Goal: Task Accomplishment & Management: Use online tool/utility

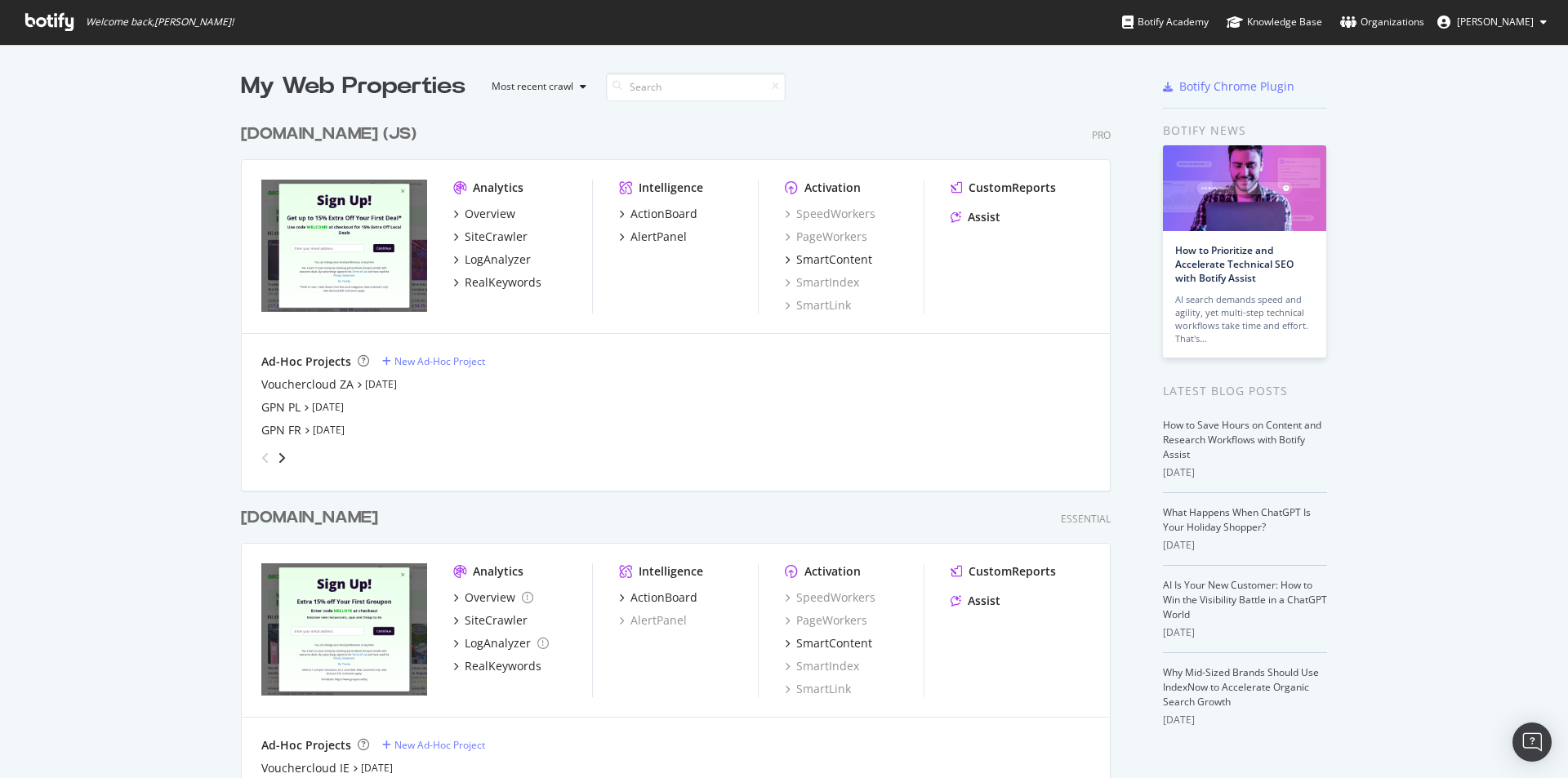
scroll to position [3366, 871]
click at [278, 451] on icon "angle-right" at bounding box center [281, 458] width 8 height 13
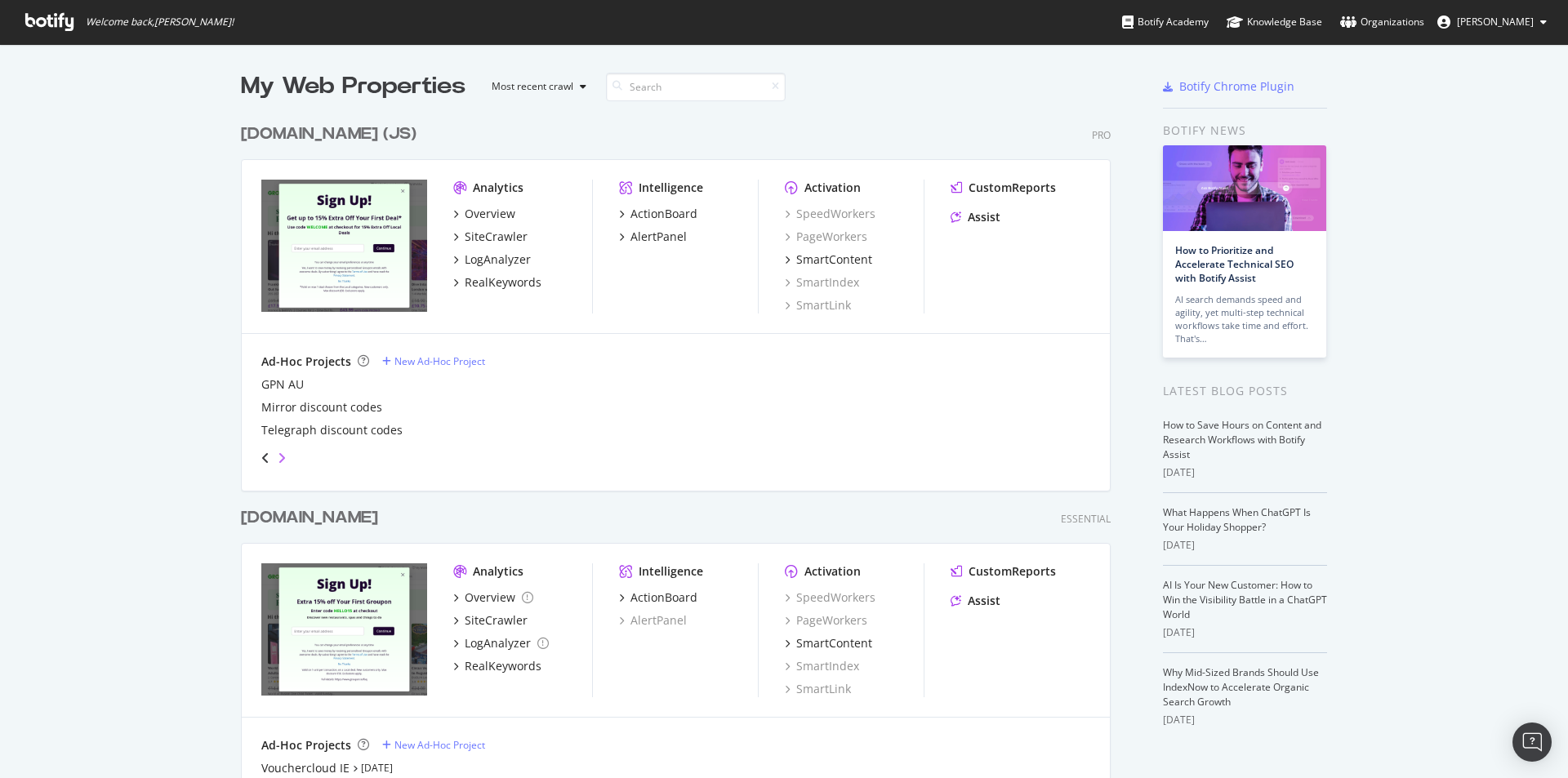
click at [278, 451] on icon "angle-right" at bounding box center [281, 458] width 8 height 13
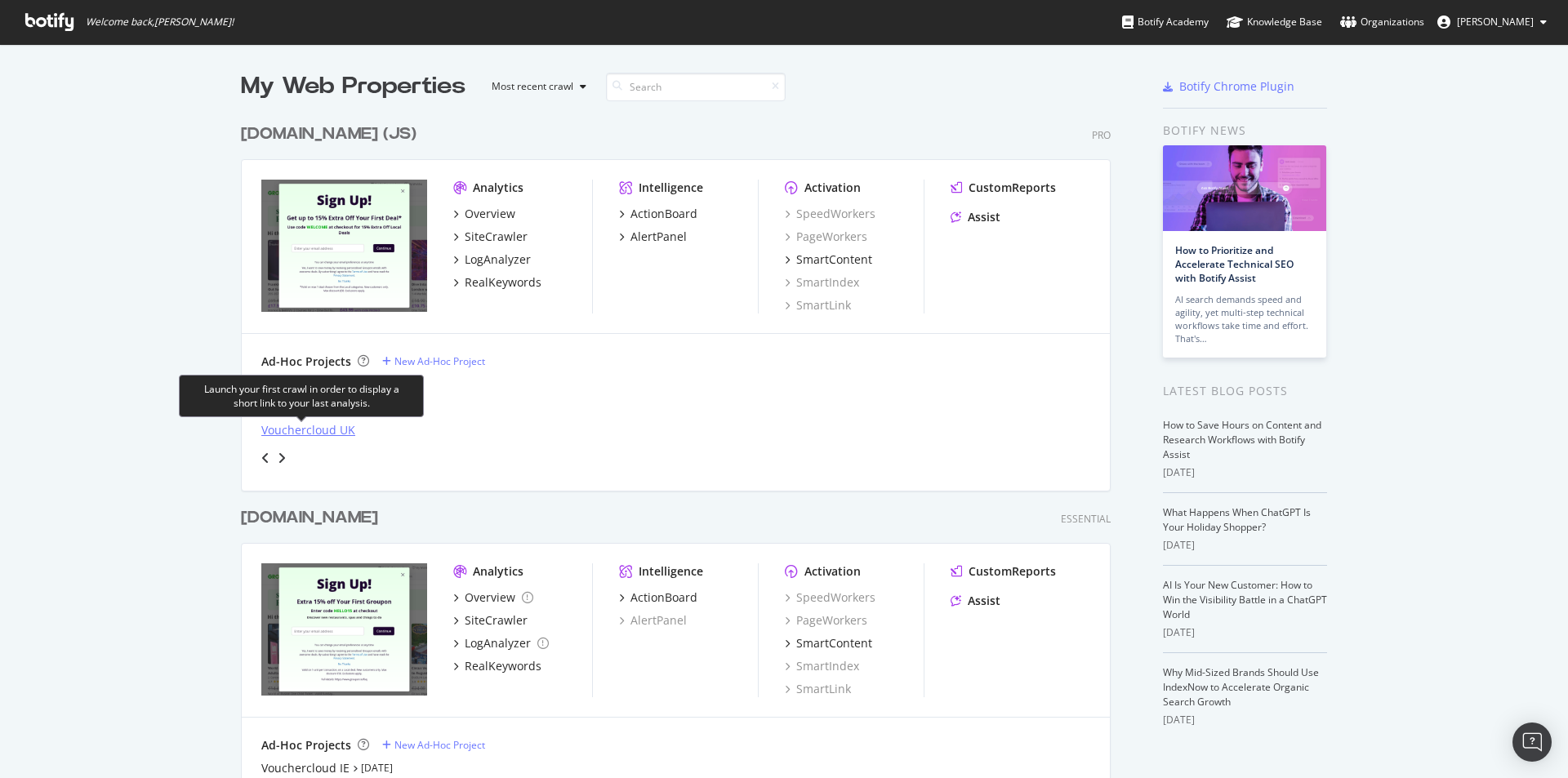
click at [304, 435] on div "Vouchercloud UK" at bounding box center [308, 430] width 94 height 17
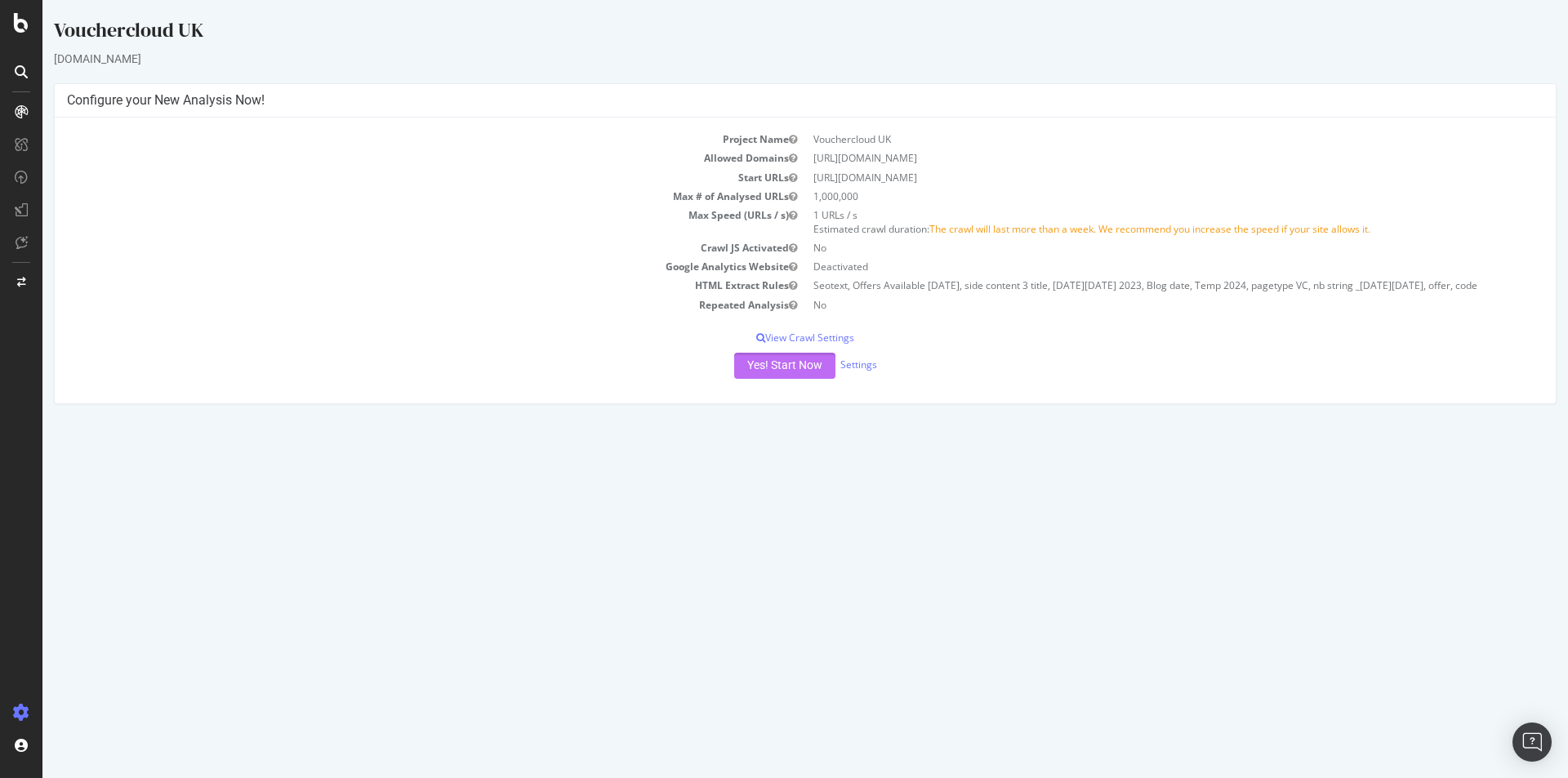
click at [777, 363] on button "Yes! Start Now" at bounding box center [785, 366] width 101 height 26
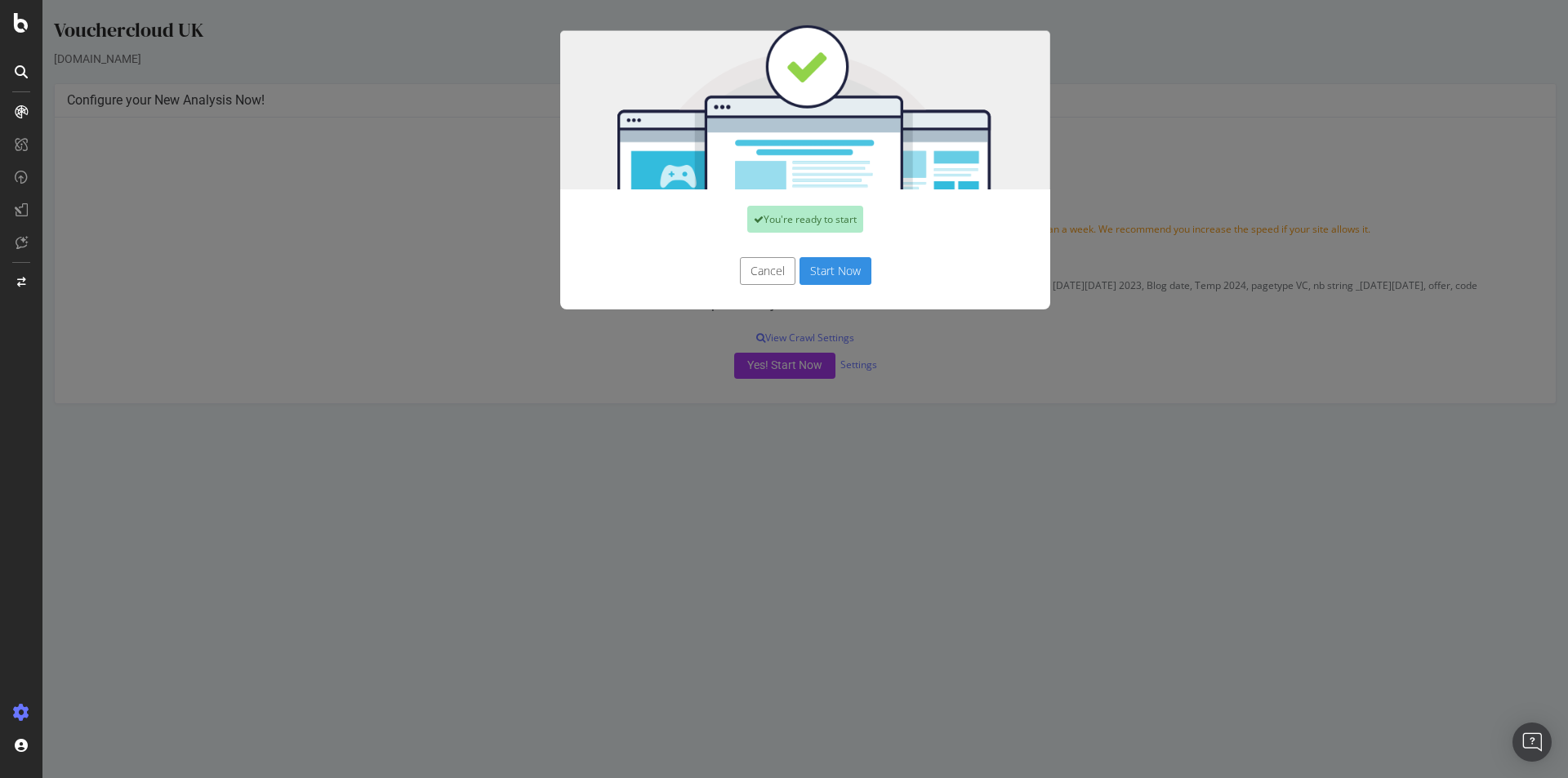
click at [850, 264] on button "Start Now" at bounding box center [835, 272] width 72 height 28
